Goal: Find specific page/section: Find specific page/section

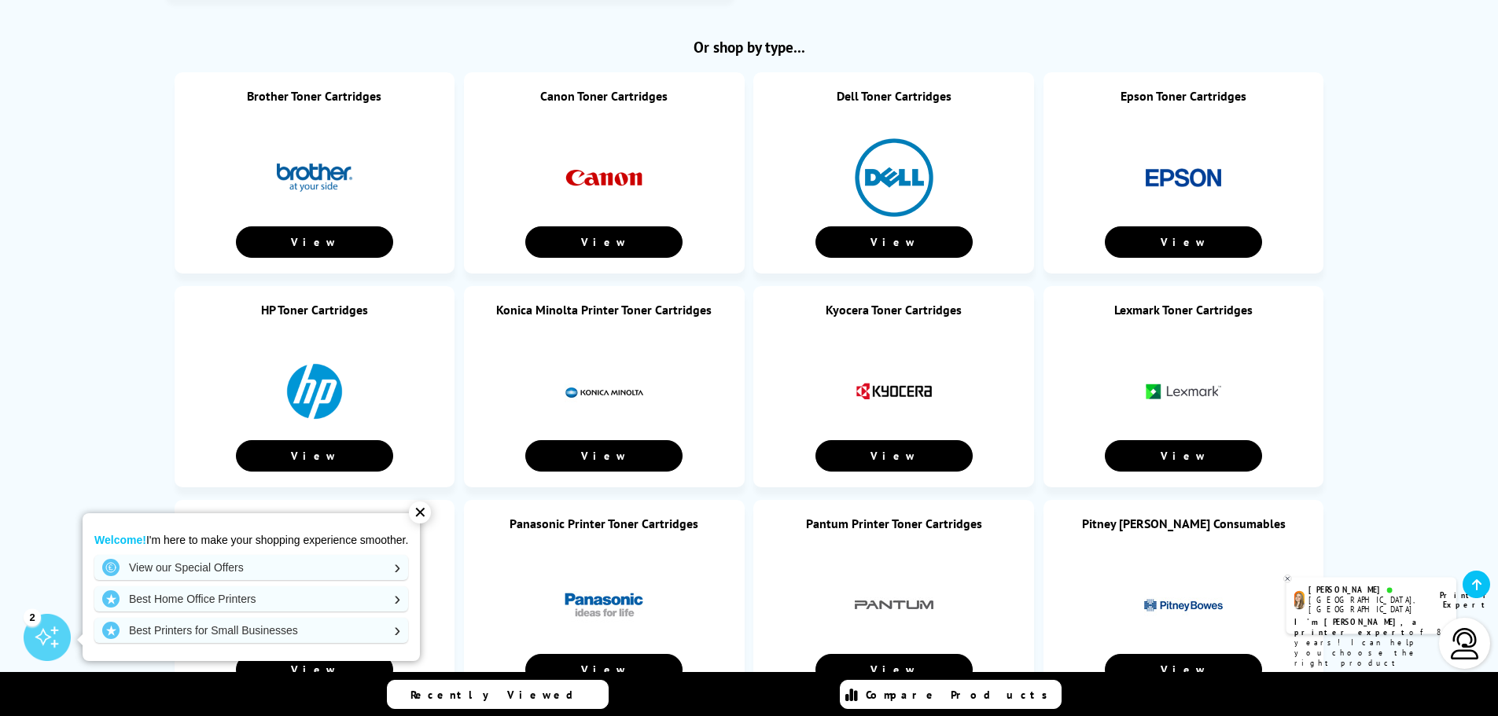
scroll to position [786, 0]
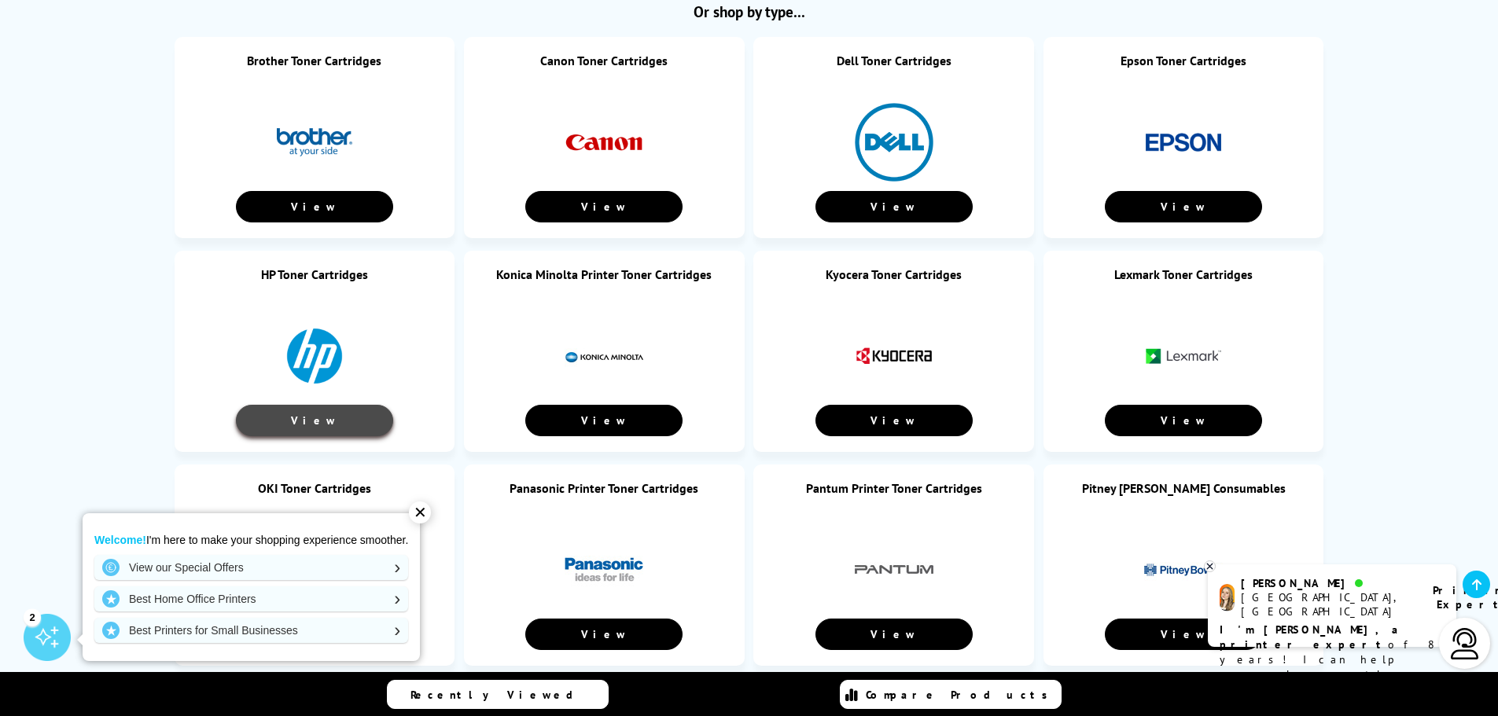
click at [317, 405] on link "View" at bounding box center [314, 420] width 157 height 31
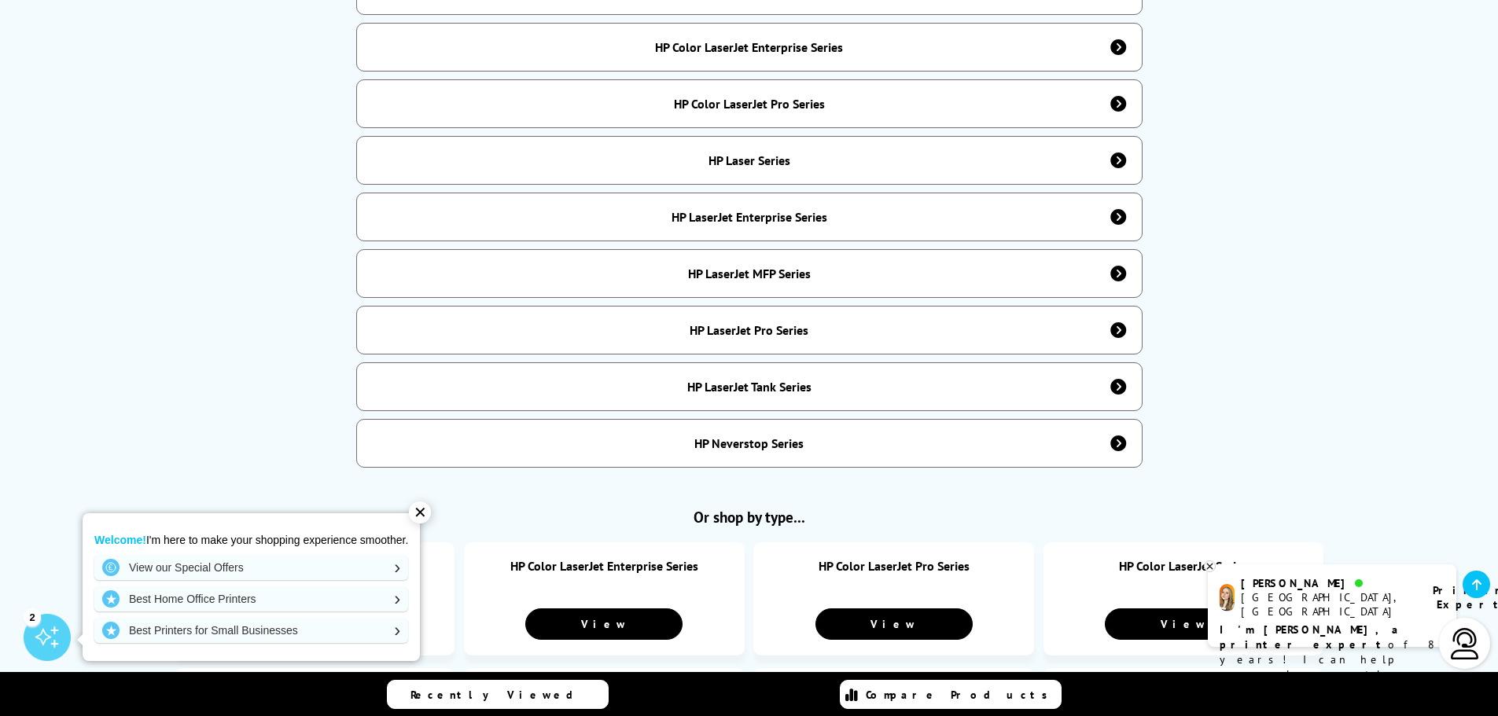
scroll to position [865, 0]
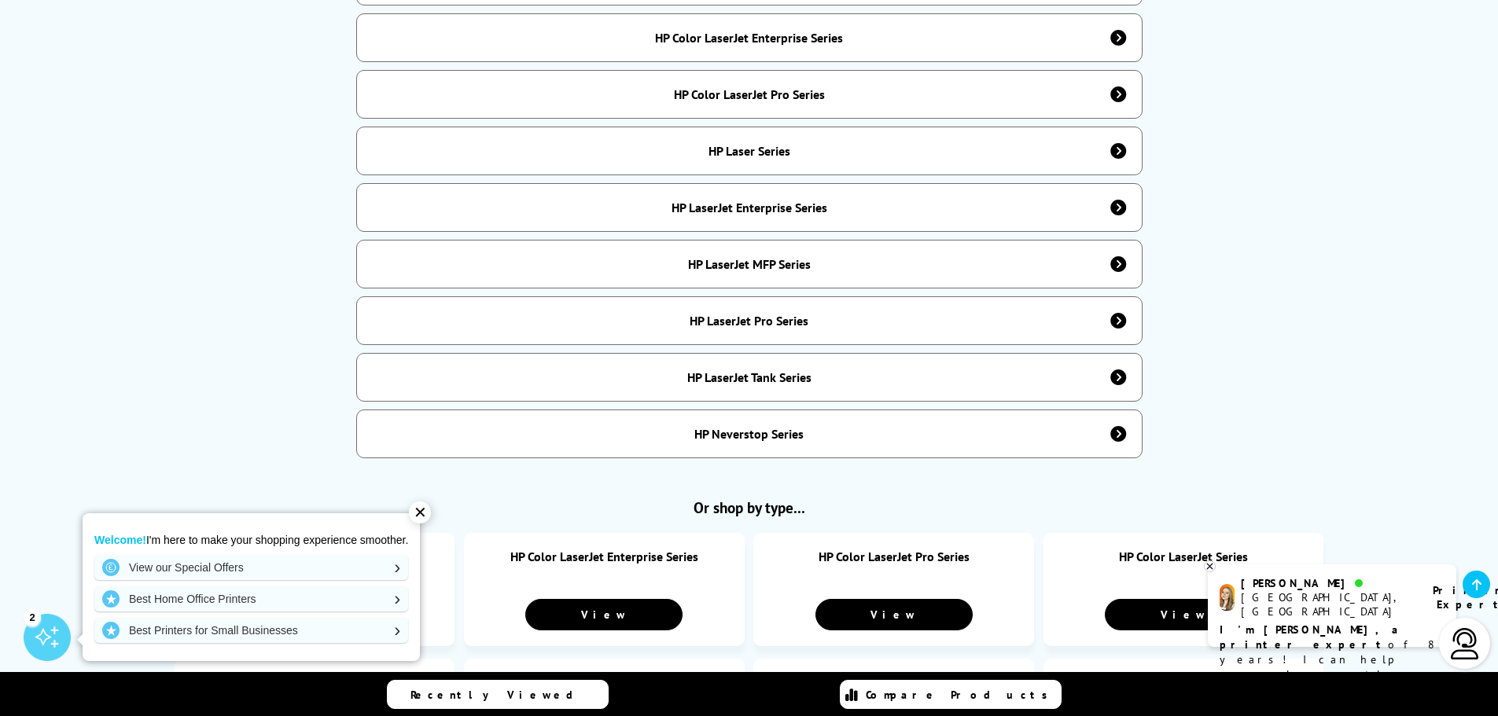
click at [779, 370] on div "HP LaserJet Tank Series" at bounding box center [749, 378] width 124 height 16
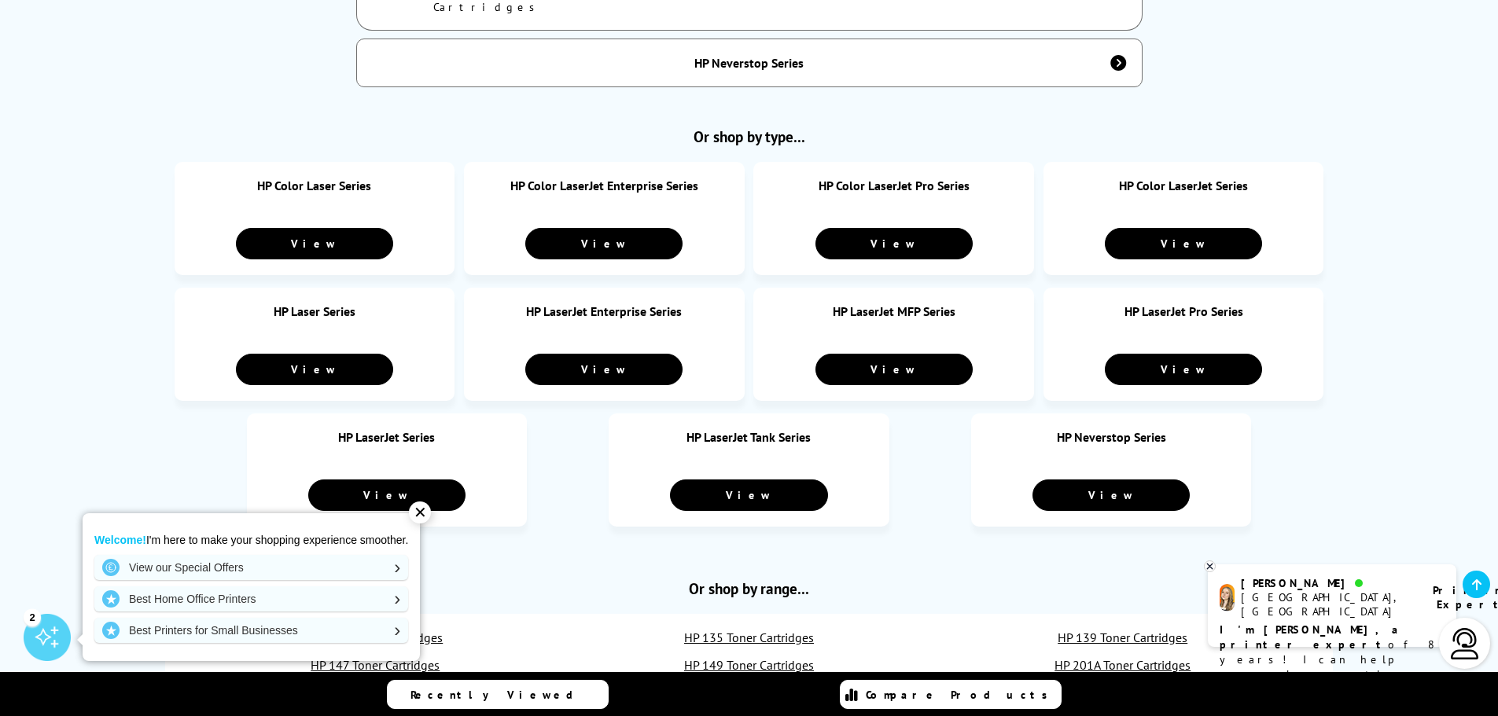
scroll to position [1337, 0]
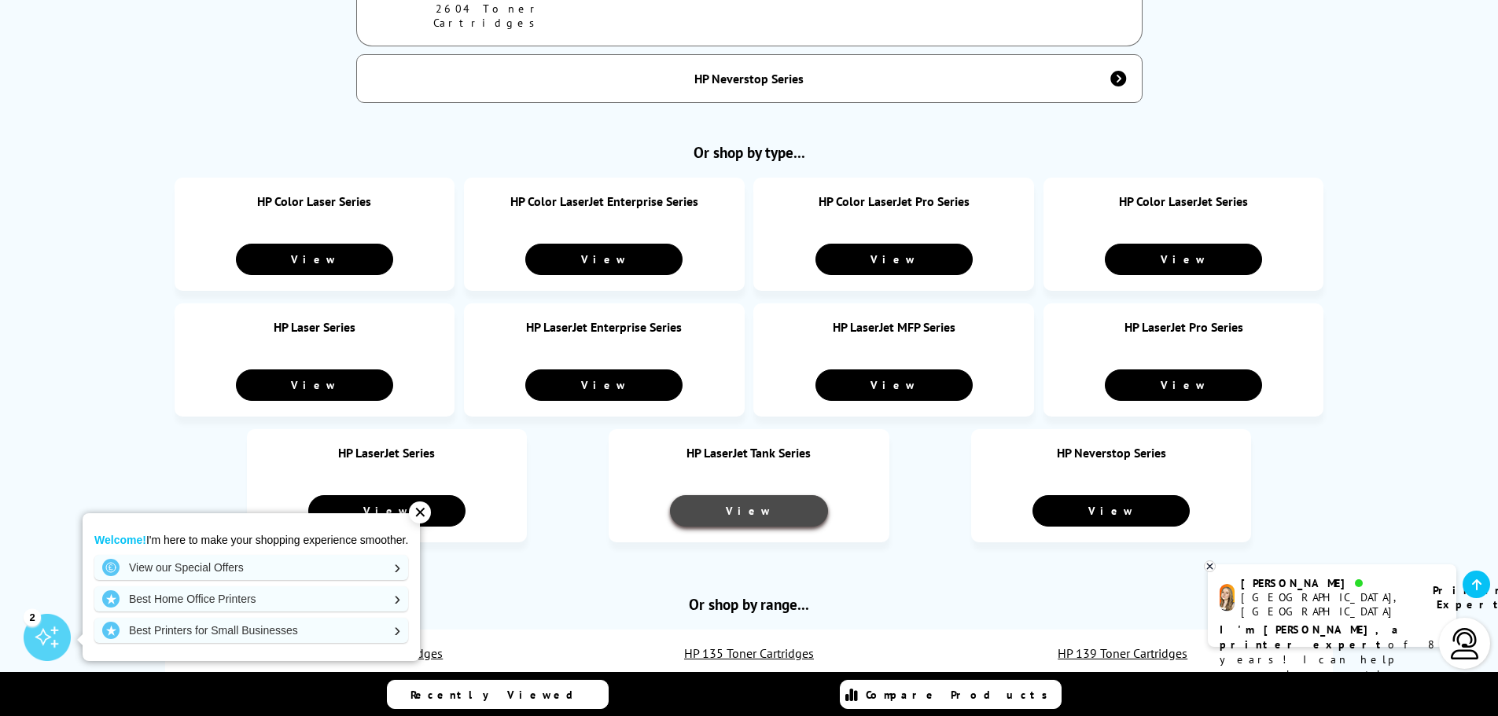
click at [753, 495] on link "View" at bounding box center [748, 510] width 157 height 31
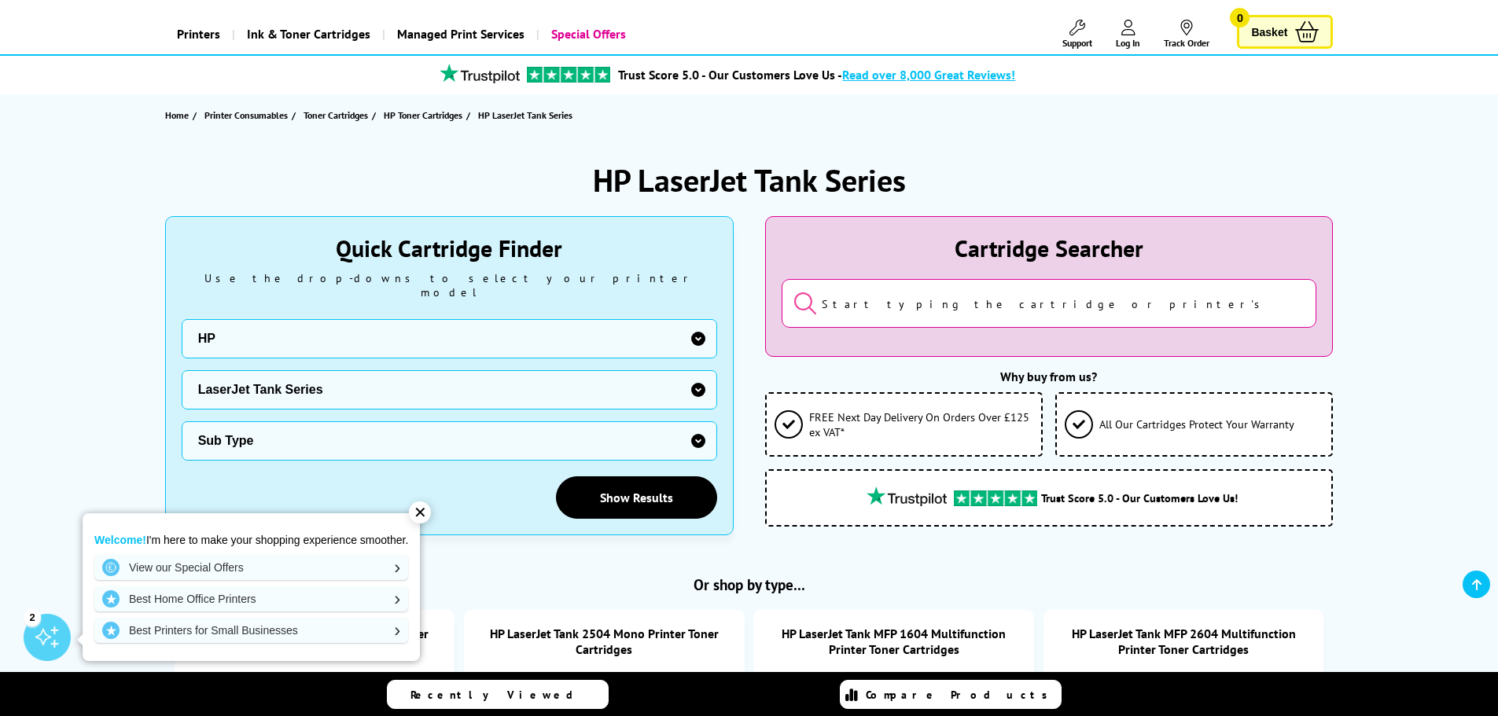
scroll to position [157, 0]
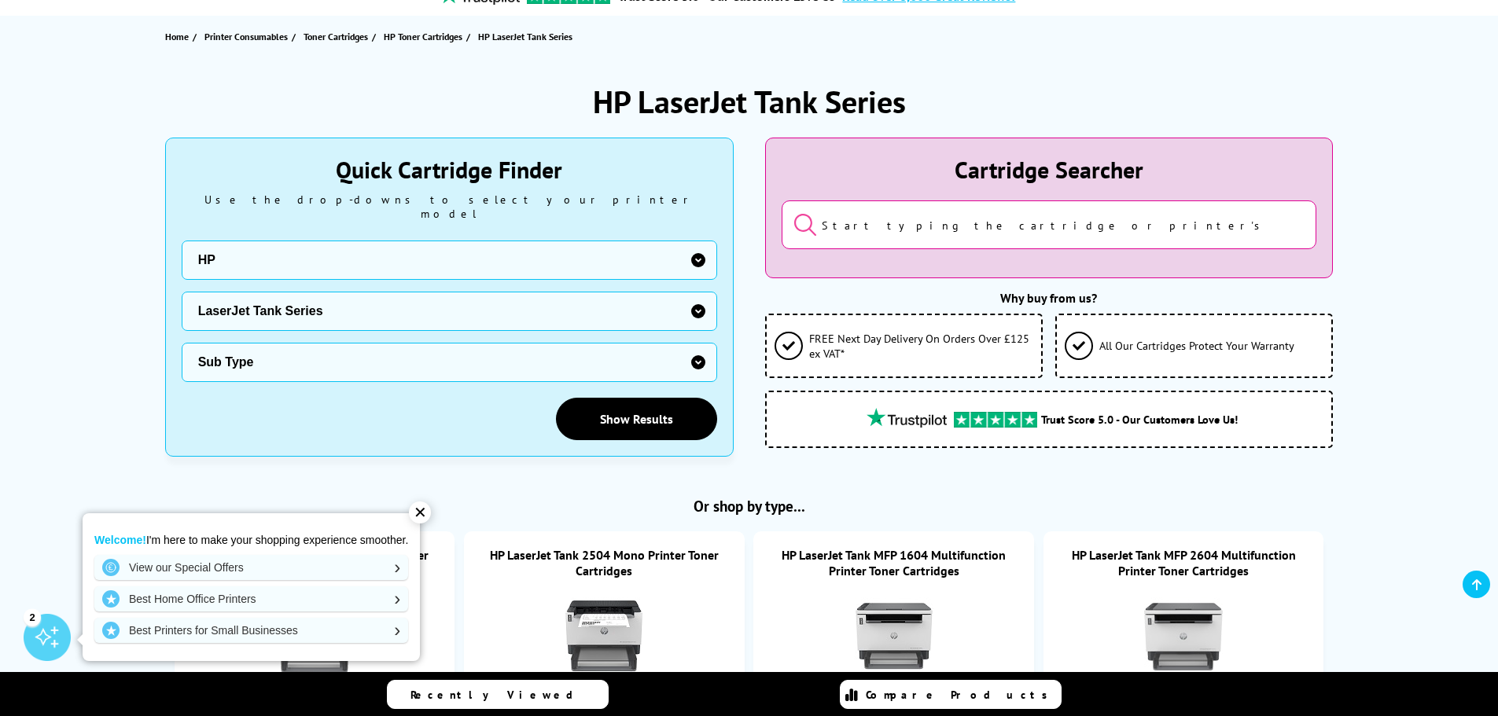
click at [698, 297] on select "Printer Series AMP Series Colour Copier Series DesignJet Series DeskJet Series …" at bounding box center [450, 311] width 536 height 39
select select "36571"
click at [182, 292] on select "Printer Series AMP Series Colour Copier Series DesignJet Series DeskJet Series …" at bounding box center [450, 311] width 536 height 39
click at [702, 349] on select "Sub Type HP Smart Tank 450 HP Smart Tank 457 HP Smart Tank 5105 HP Smart Tank 5…" at bounding box center [450, 362] width 536 height 39
select select "38338"
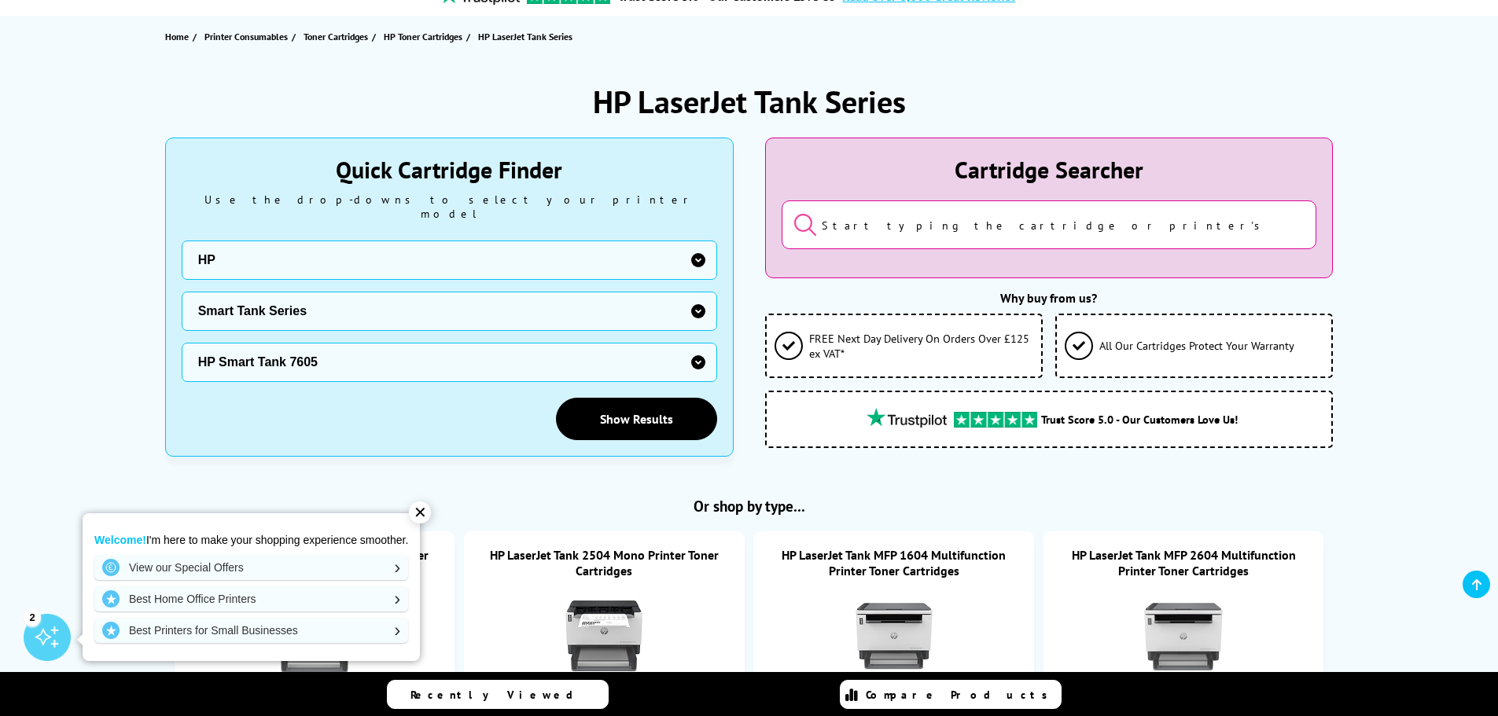
click at [182, 343] on select "Sub Type HP Smart Tank 450 HP Smart Tank 457 HP Smart Tank 5105 HP Smart Tank 5…" at bounding box center [450, 362] width 536 height 39
click at [648, 401] on link "Show Results" at bounding box center [636, 419] width 161 height 42
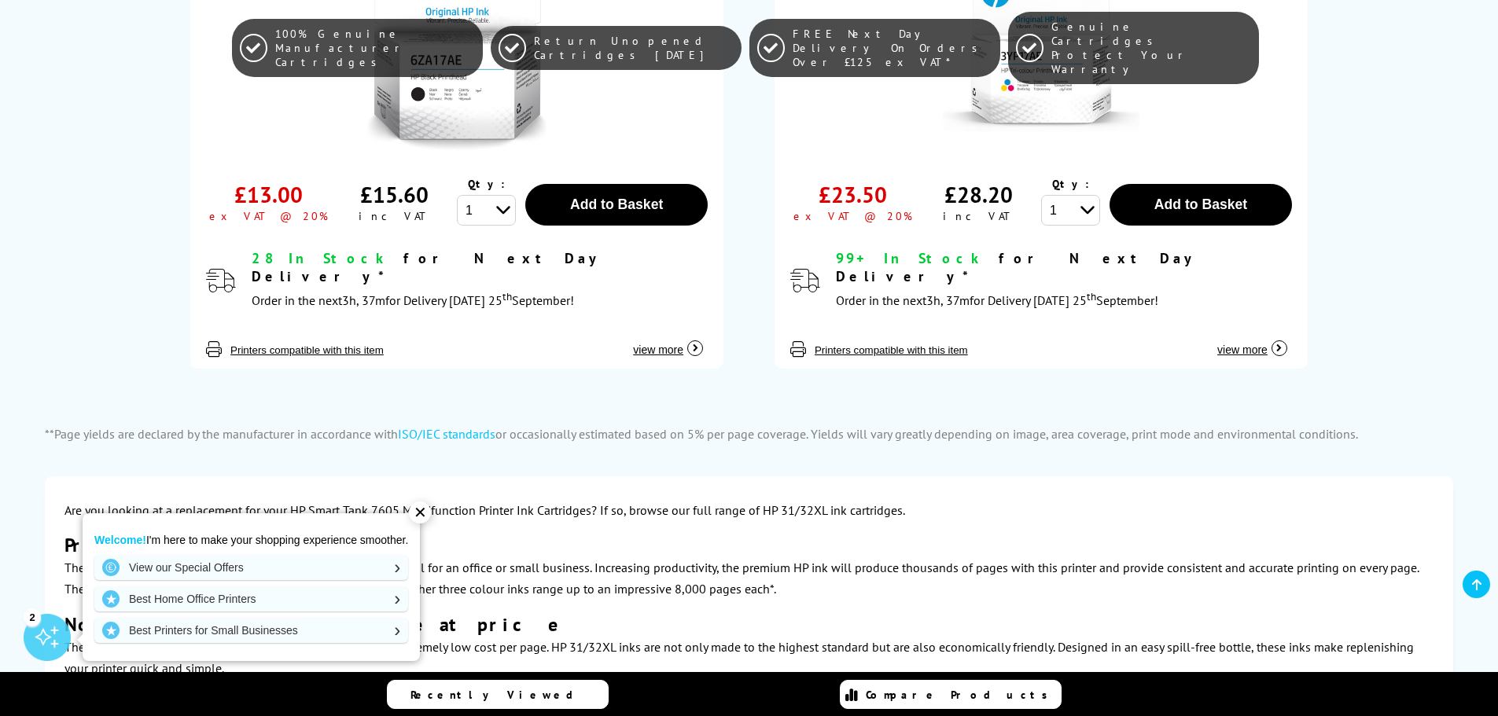
scroll to position [3775, 0]
